Goal: Information Seeking & Learning: Understand process/instructions

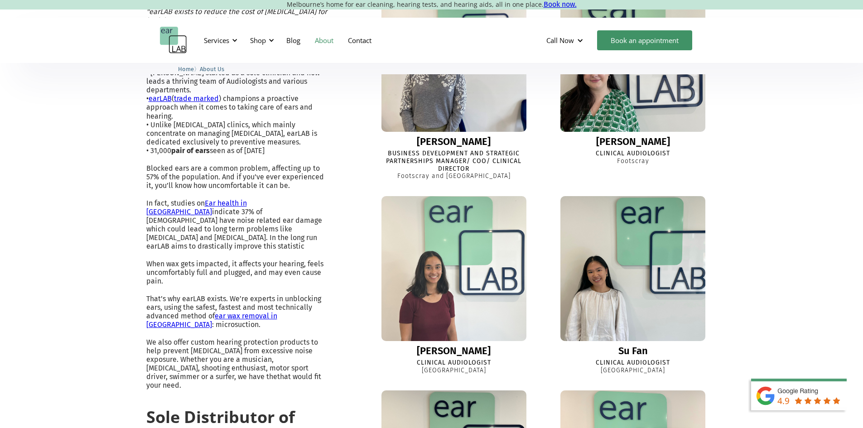
scroll to position [414, 0]
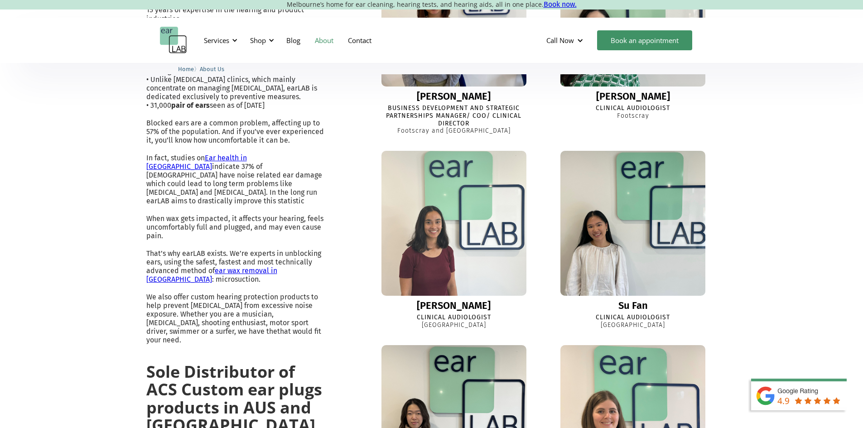
click at [468, 303] on img at bounding box center [453, 223] width 159 height 159
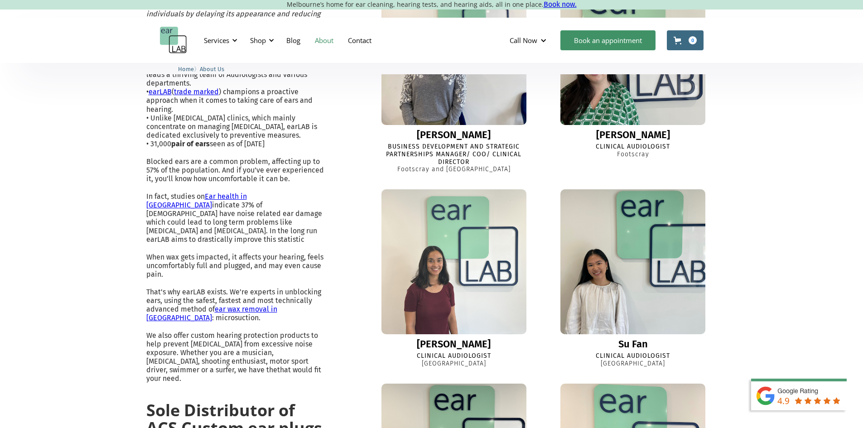
scroll to position [414, 0]
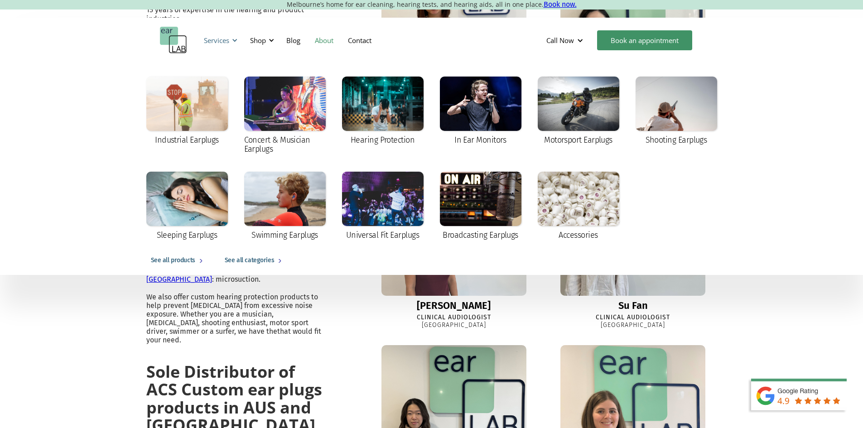
click at [226, 41] on div "Services" at bounding box center [216, 40] width 25 height 9
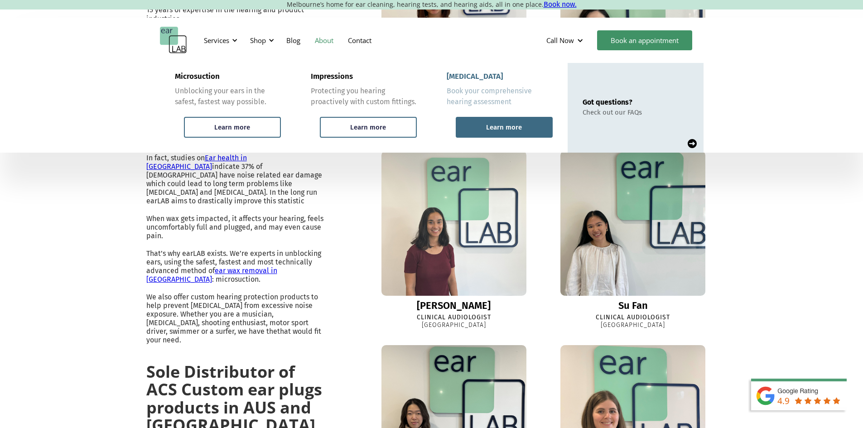
click at [521, 124] on div "Learn more" at bounding box center [504, 127] width 36 height 8
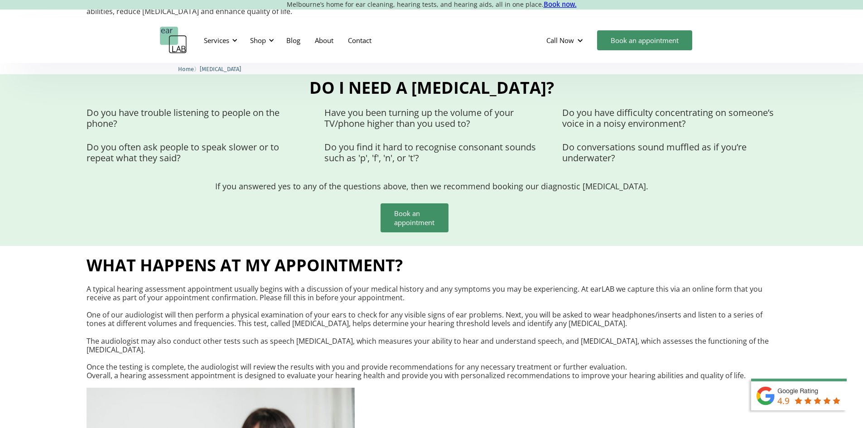
scroll to position [815, 0]
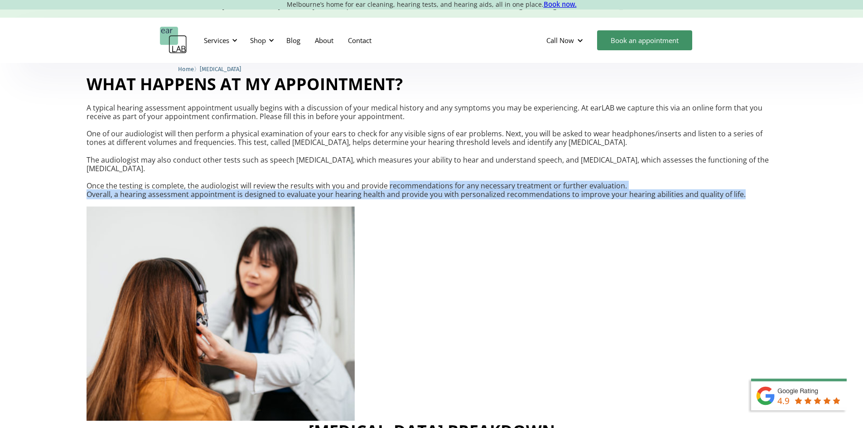
drag, startPoint x: 191, startPoint y: 300, endPoint x: 105, endPoint y: 271, distance: 90.4
click at [89, 199] on p "A typical hearing assessment appointment usually begins with a discussion of yo…" at bounding box center [432, 152] width 690 height 96
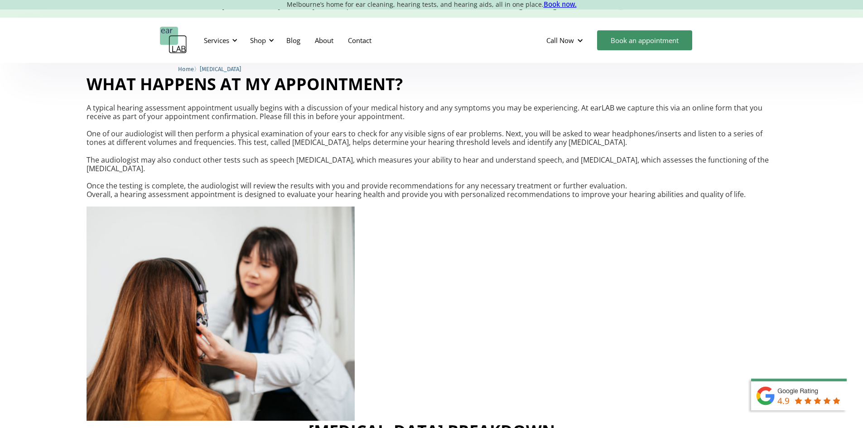
click at [115, 199] on p "A typical hearing assessment appointment usually begins with a discussion of yo…" at bounding box center [432, 152] width 690 height 96
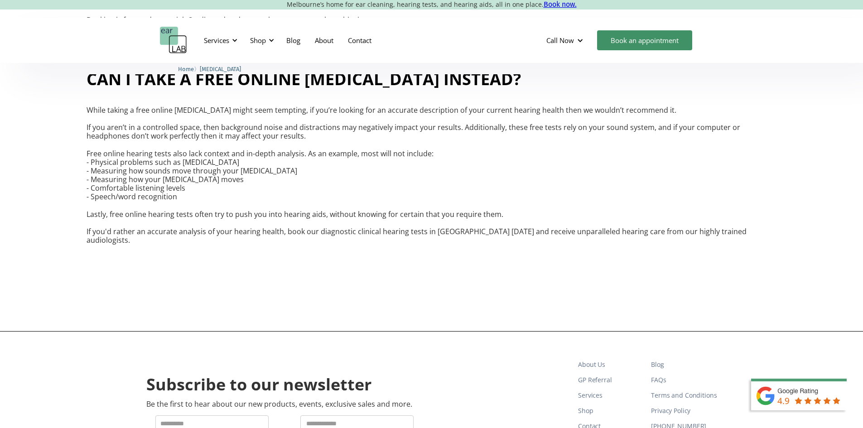
scroll to position [1750, 0]
